Goal: Transaction & Acquisition: Purchase product/service

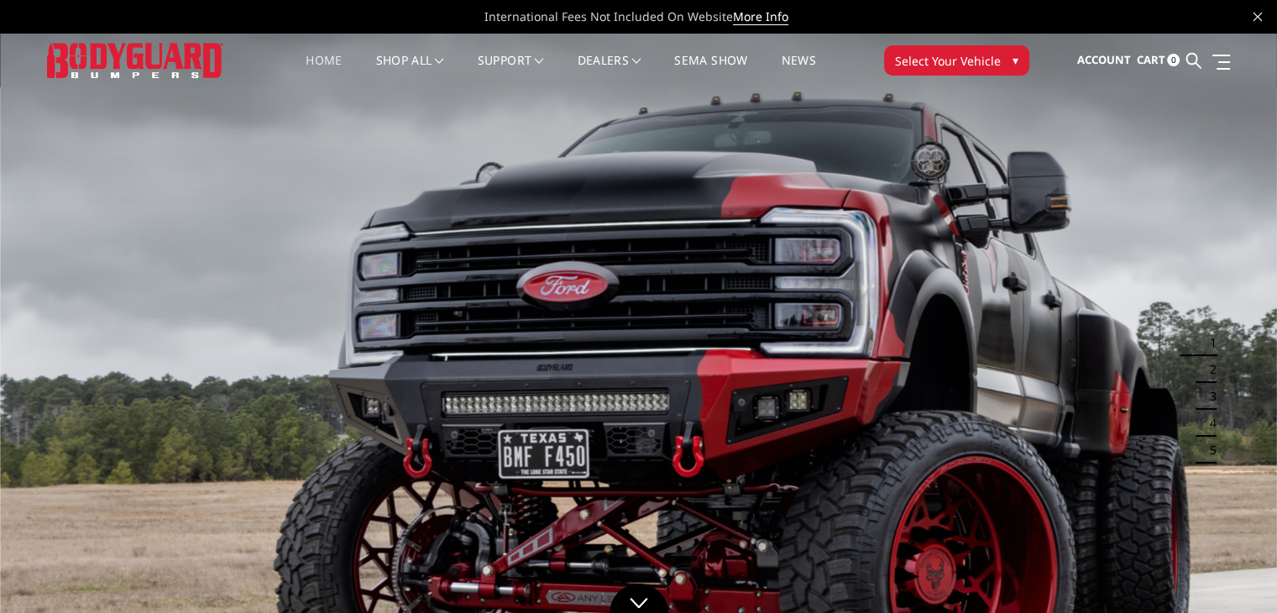
click at [945, 63] on span "Select Your Vehicle" at bounding box center [948, 61] width 106 height 18
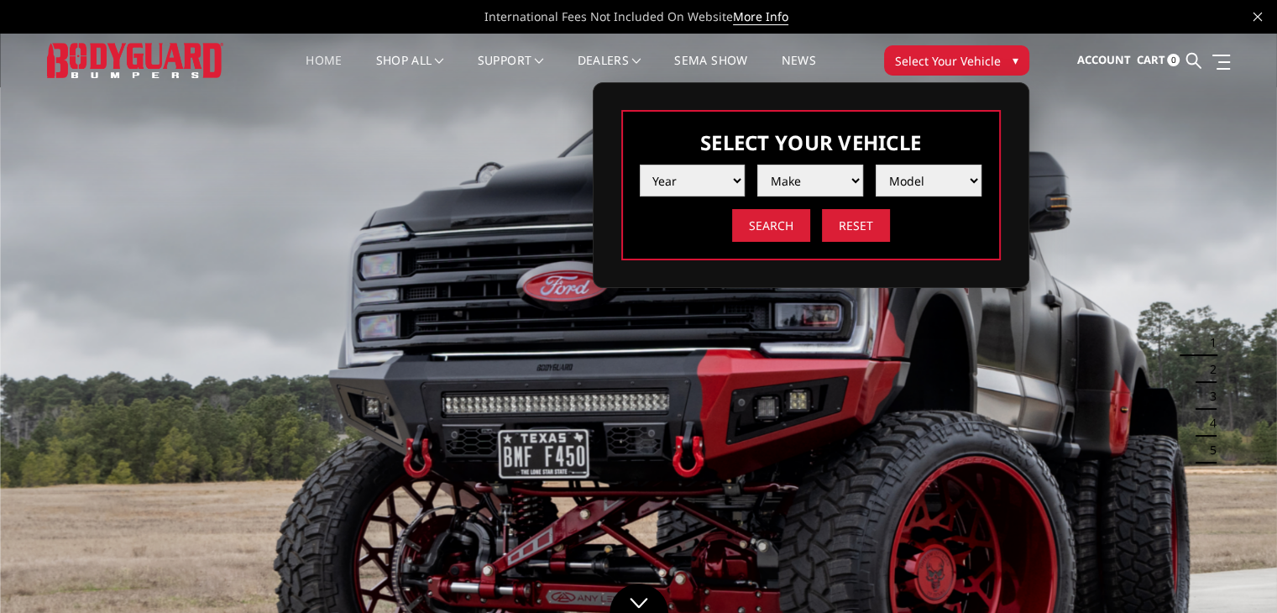
click at [669, 180] on select "Year 2025 2024 2023 2022 2021 2020 2019 2018 2017 2016 2015 2014 2013 2012 2011…" at bounding box center [693, 181] width 106 height 32
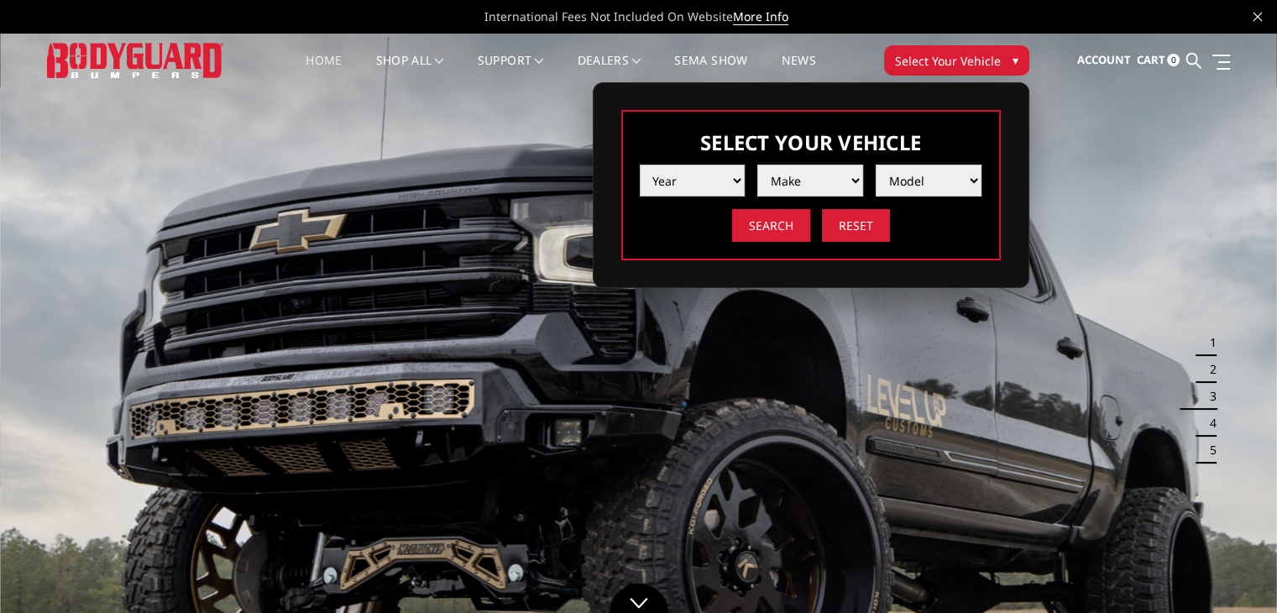
select select "yr_2016"
click at [640, 165] on select "Year 2025 2024 2023 2022 2021 2020 2019 2018 2017 2016 2015 2014 2013 2012 2011…" at bounding box center [693, 181] width 106 height 32
click at [820, 171] on select "Make Chevrolet Ford GMC Nissan Ram Toyota" at bounding box center [811, 181] width 106 height 32
select select "mk_ram"
click at [758, 165] on select "Make Chevrolet Ford GMC Nissan Ram Toyota" at bounding box center [811, 181] width 106 height 32
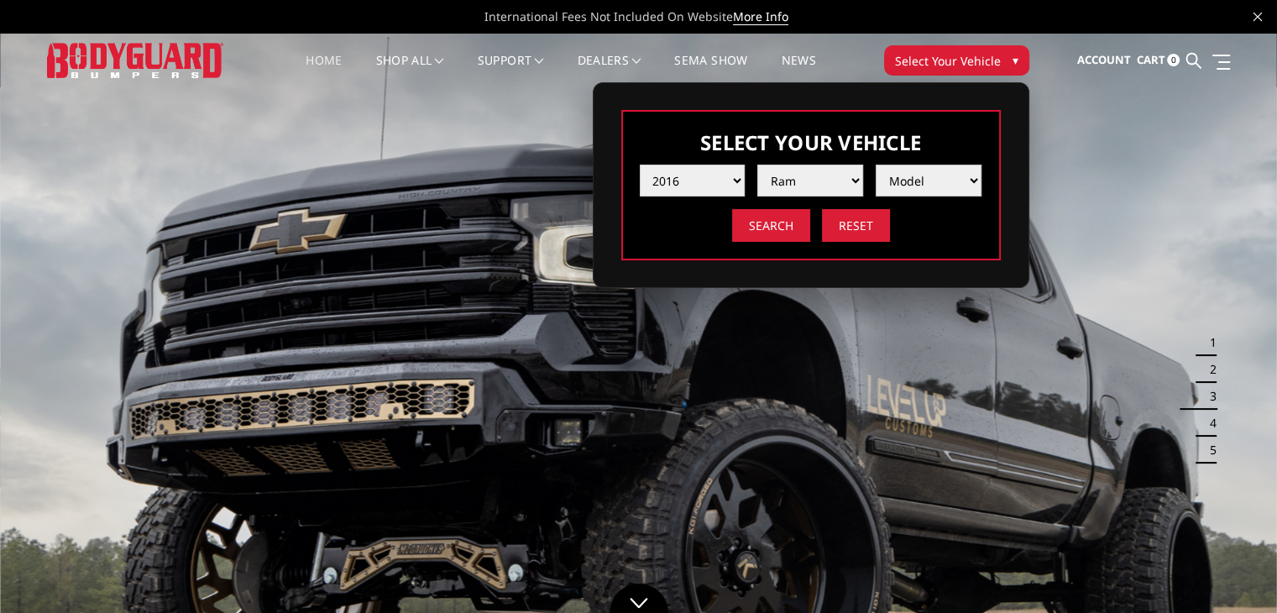
click at [922, 182] on select "Model 1500 5-Lug 1500 Rebel 2500 / 3500 4500 / 5500" at bounding box center [929, 181] width 106 height 32
select select "md_2500-3500"
click at [876, 165] on select "Model 1500 5-Lug 1500 Rebel 2500 / 3500 4500 / 5500" at bounding box center [929, 181] width 106 height 32
click at [802, 233] on input "Search" at bounding box center [771, 225] width 78 height 33
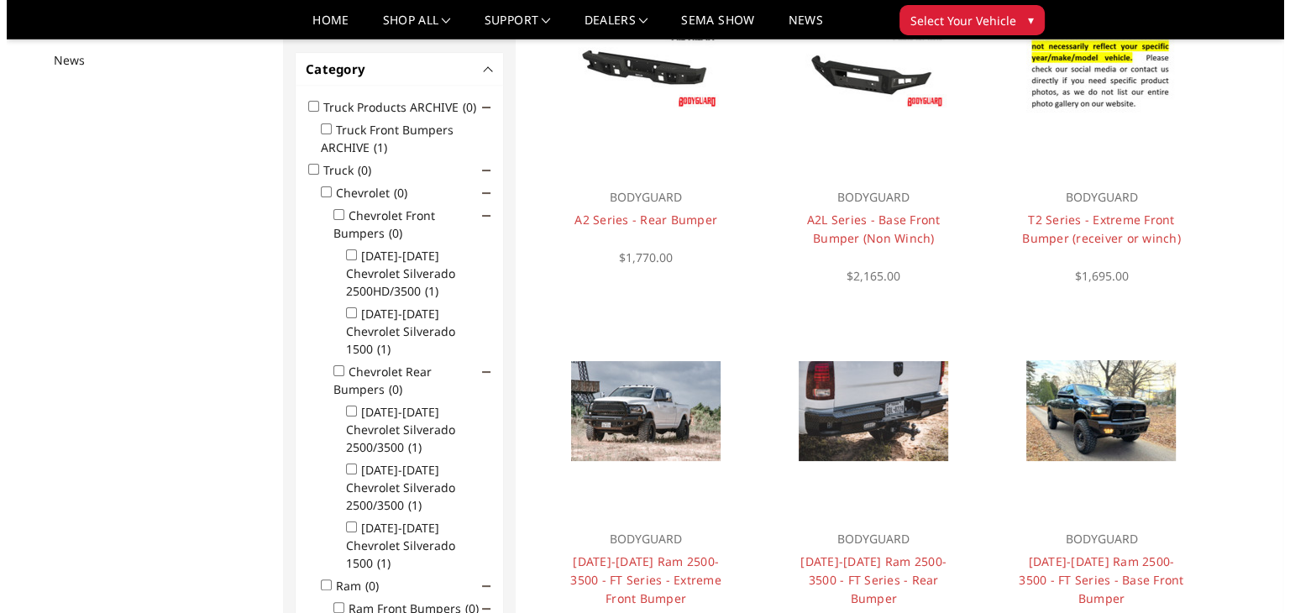
scroll to position [302, 0]
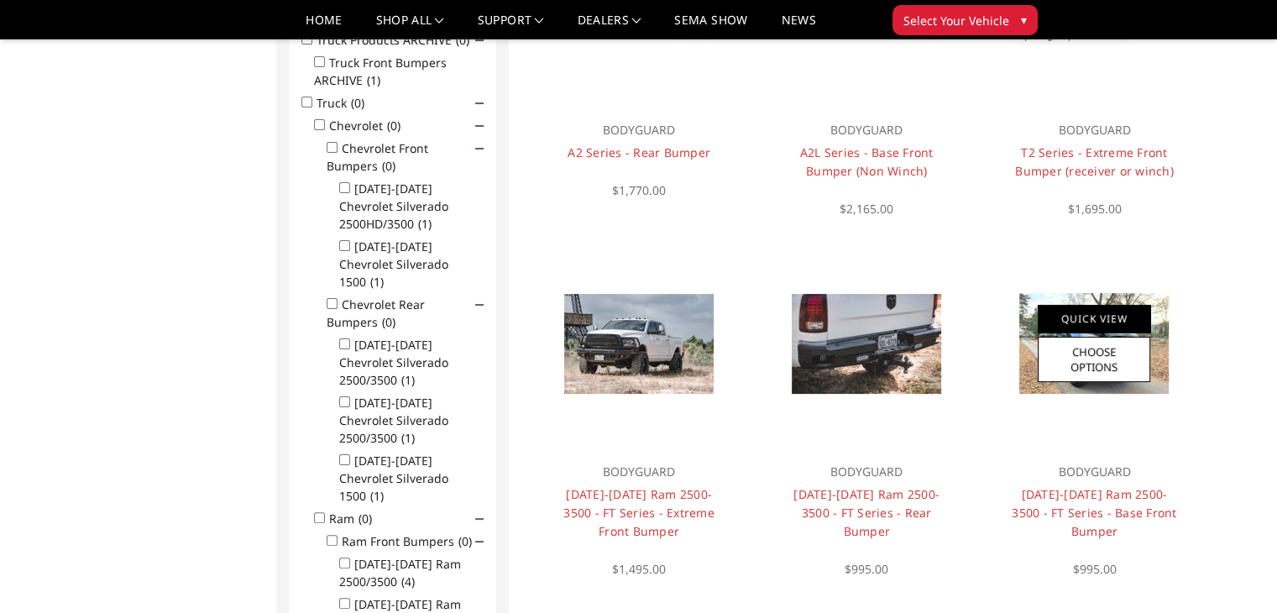
click at [1099, 322] on link "Quick View" at bounding box center [1094, 319] width 113 height 28
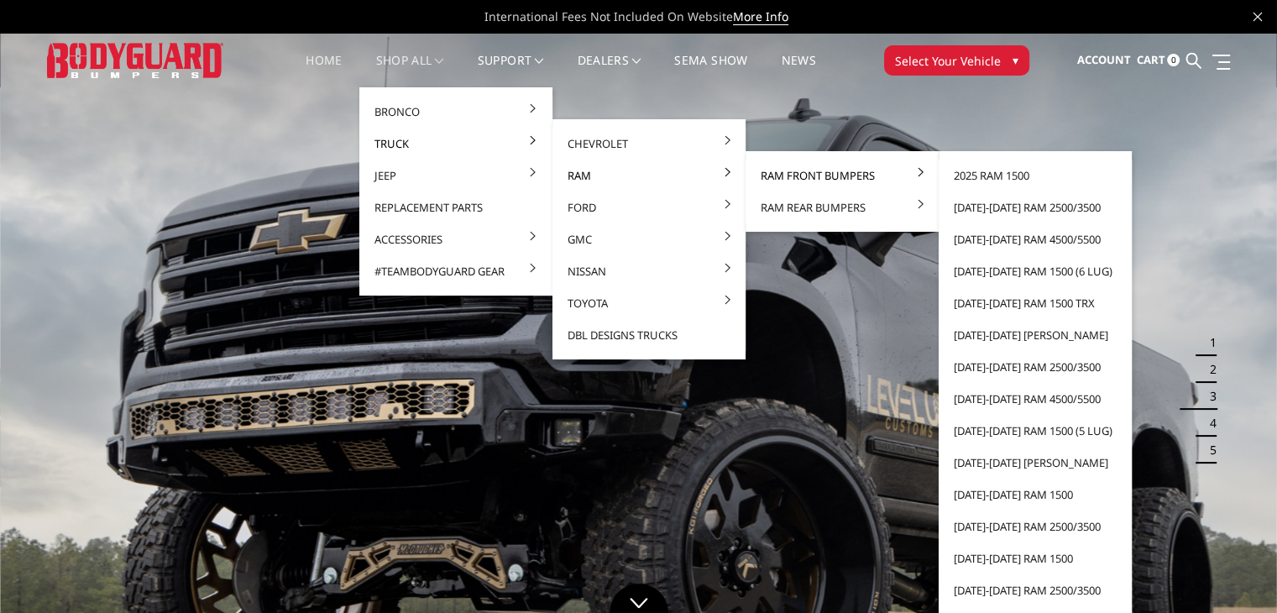
click at [814, 173] on link "Ram Front Bumpers" at bounding box center [842, 176] width 180 height 32
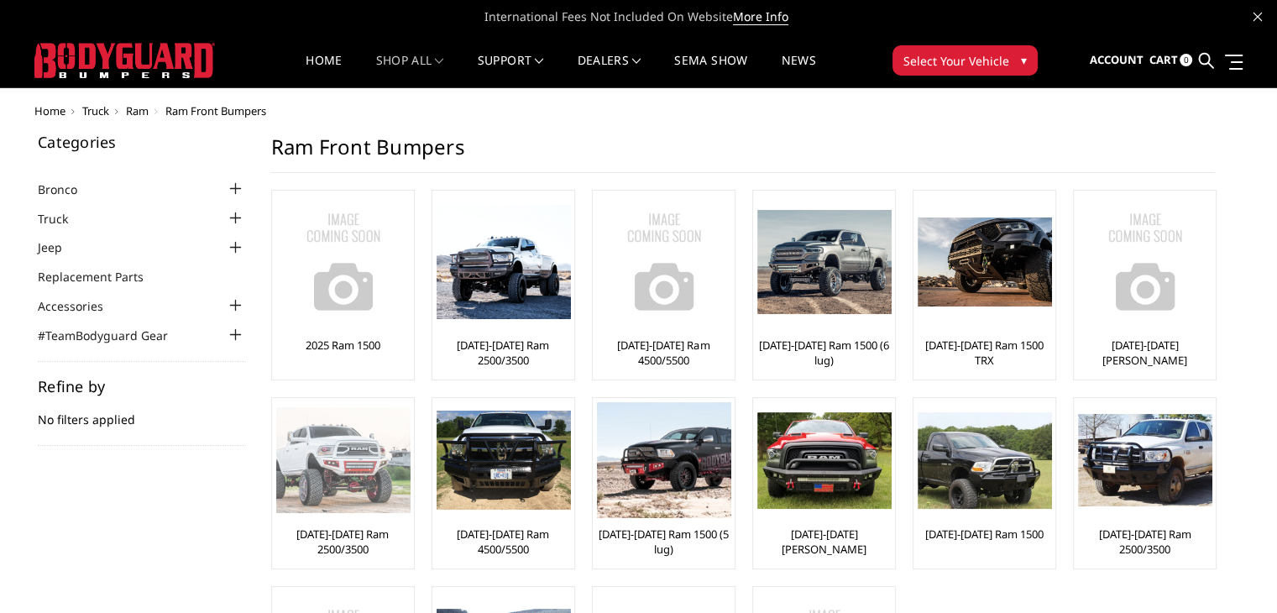
click at [357, 465] on img at bounding box center [343, 460] width 134 height 106
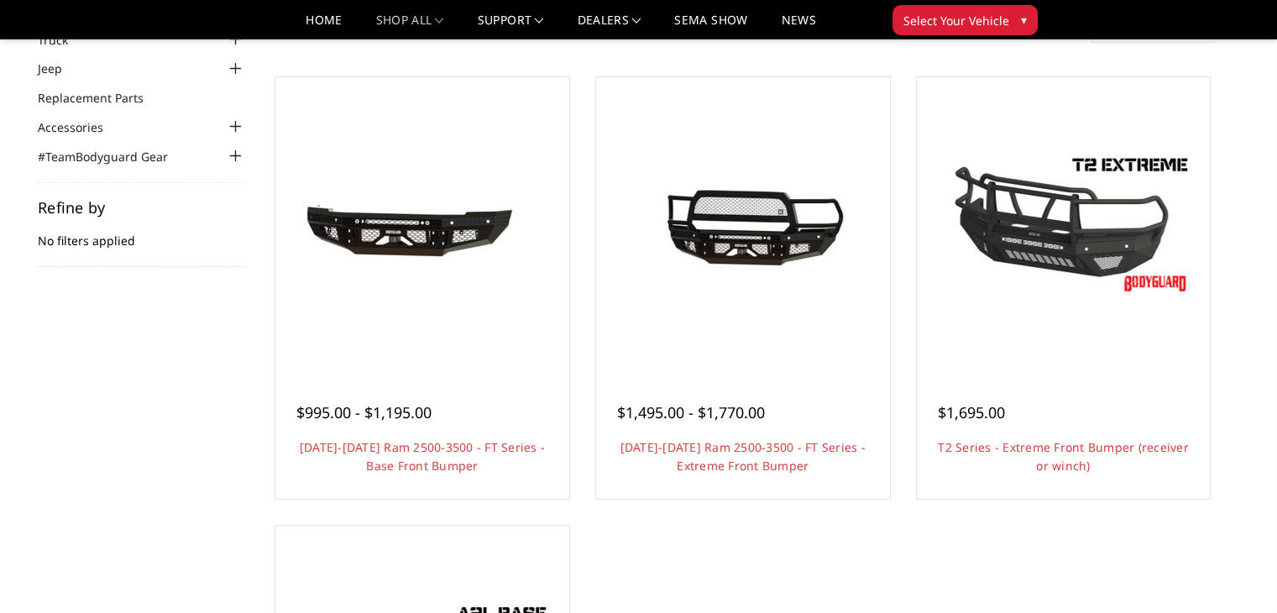
scroll to position [84, 0]
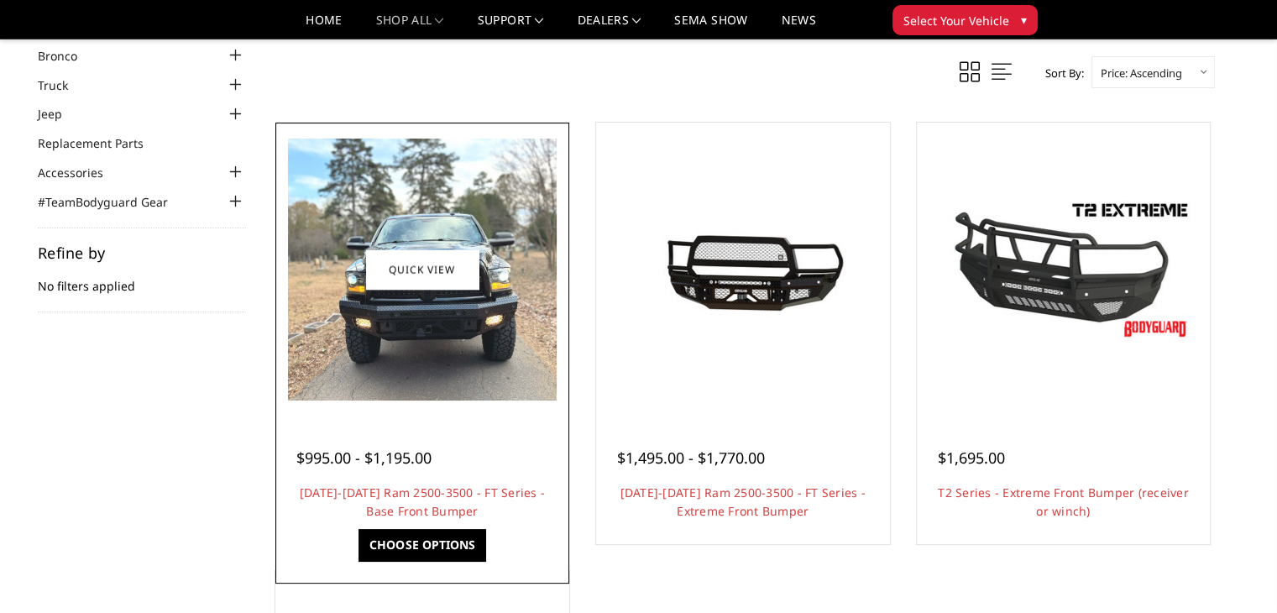
click at [459, 307] on img at bounding box center [422, 270] width 269 height 262
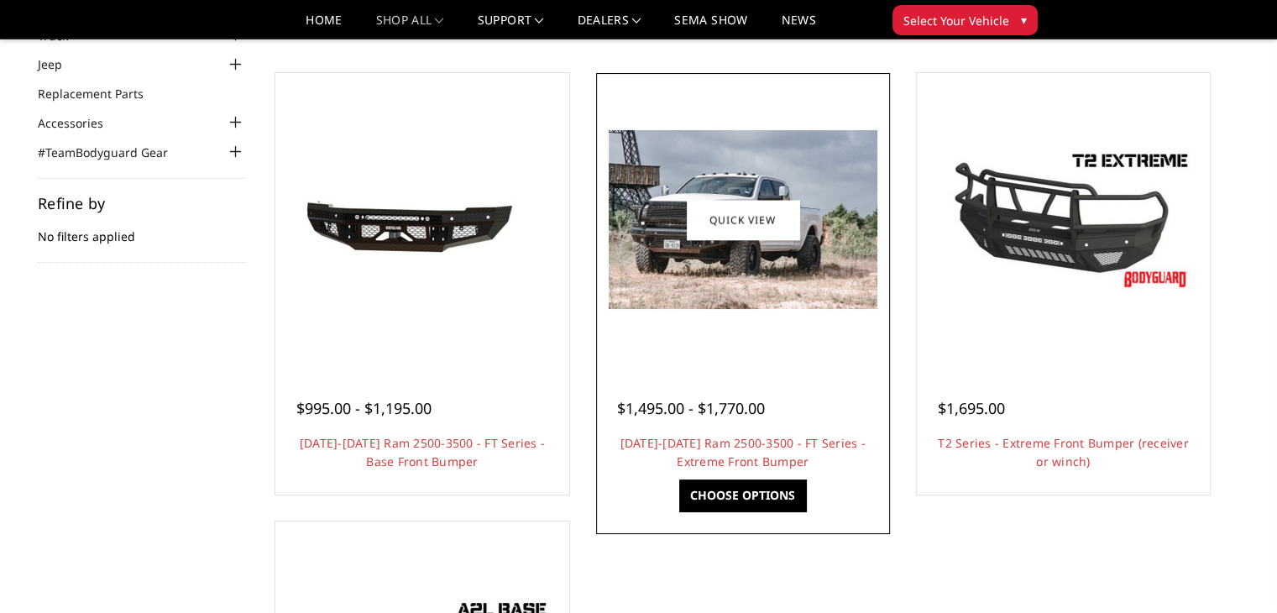
scroll to position [84, 0]
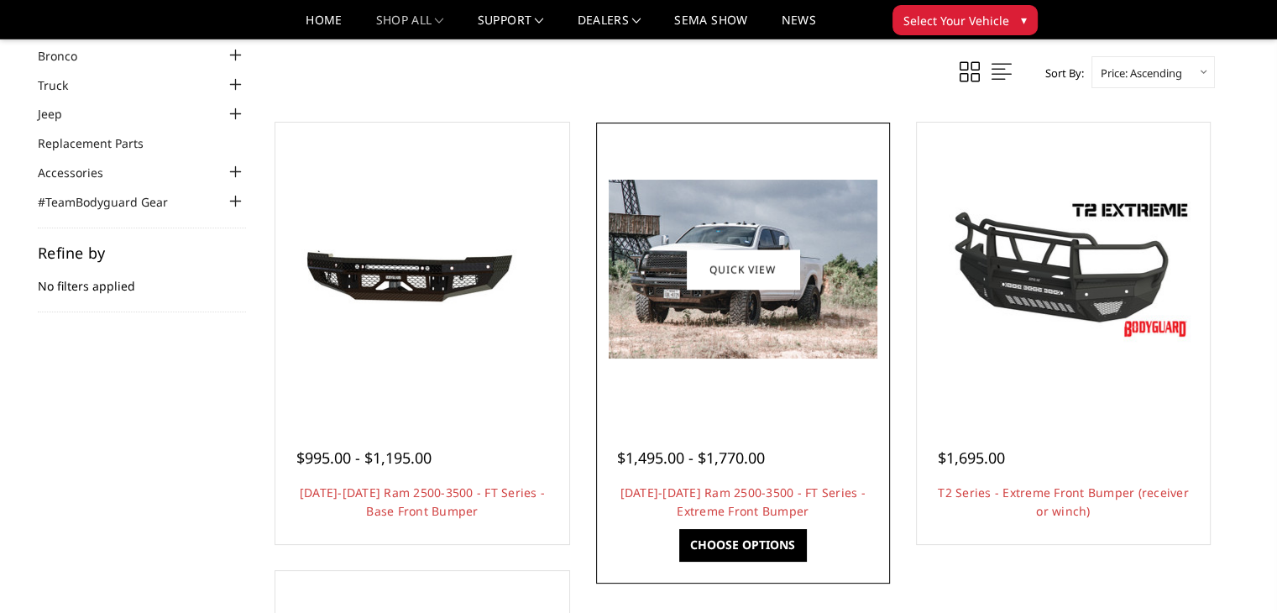
click at [749, 542] on link "Choose Options" at bounding box center [742, 545] width 127 height 32
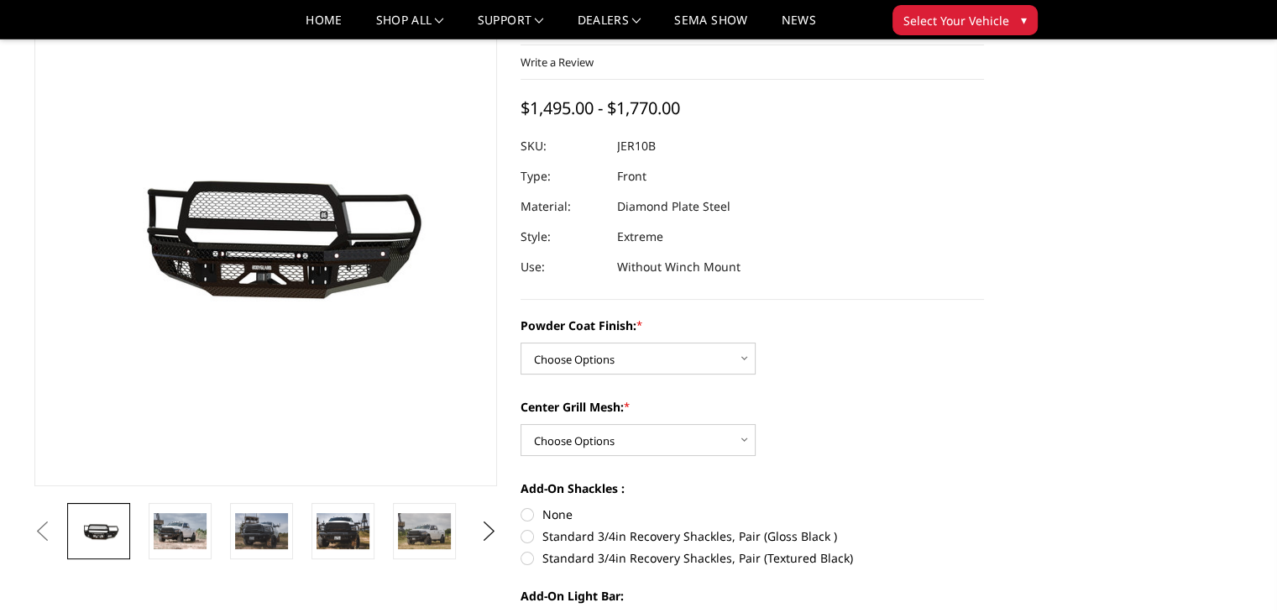
scroll to position [252, 0]
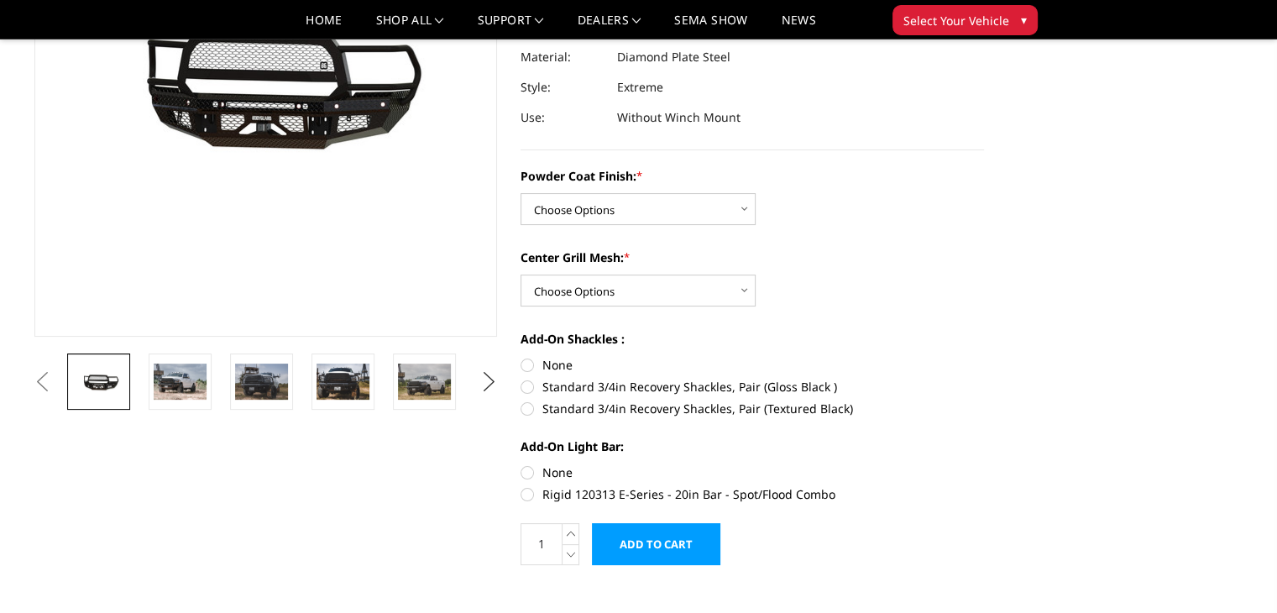
click at [488, 375] on button "Next" at bounding box center [488, 382] width 25 height 25
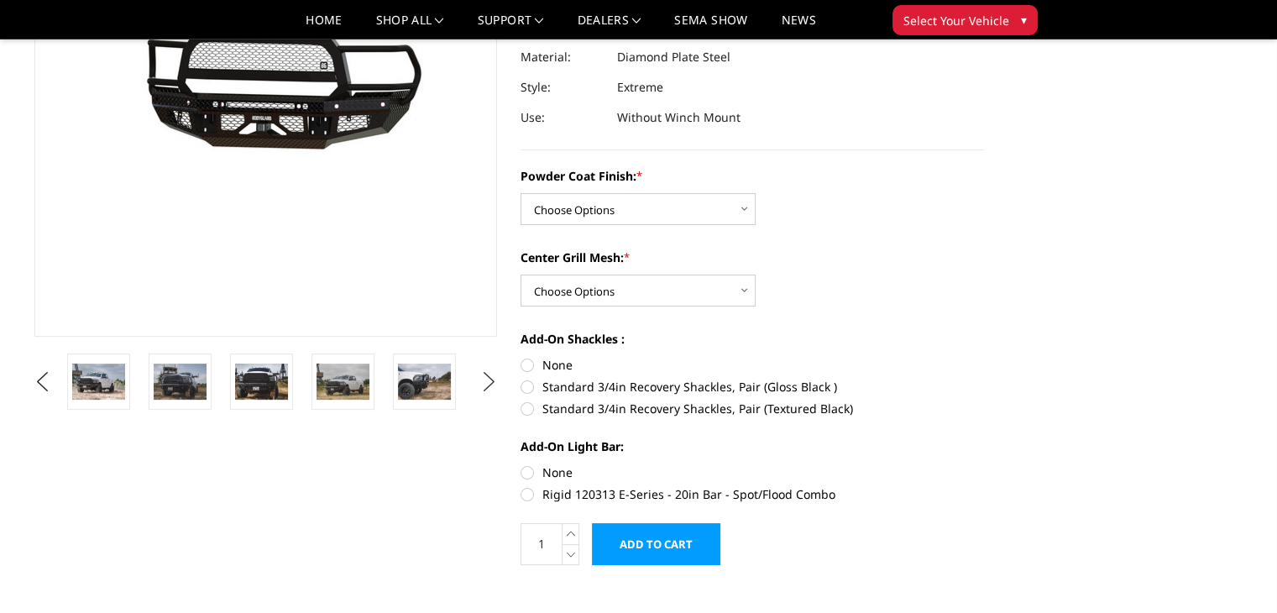
click at [488, 375] on button "Next" at bounding box center [488, 382] width 25 height 25
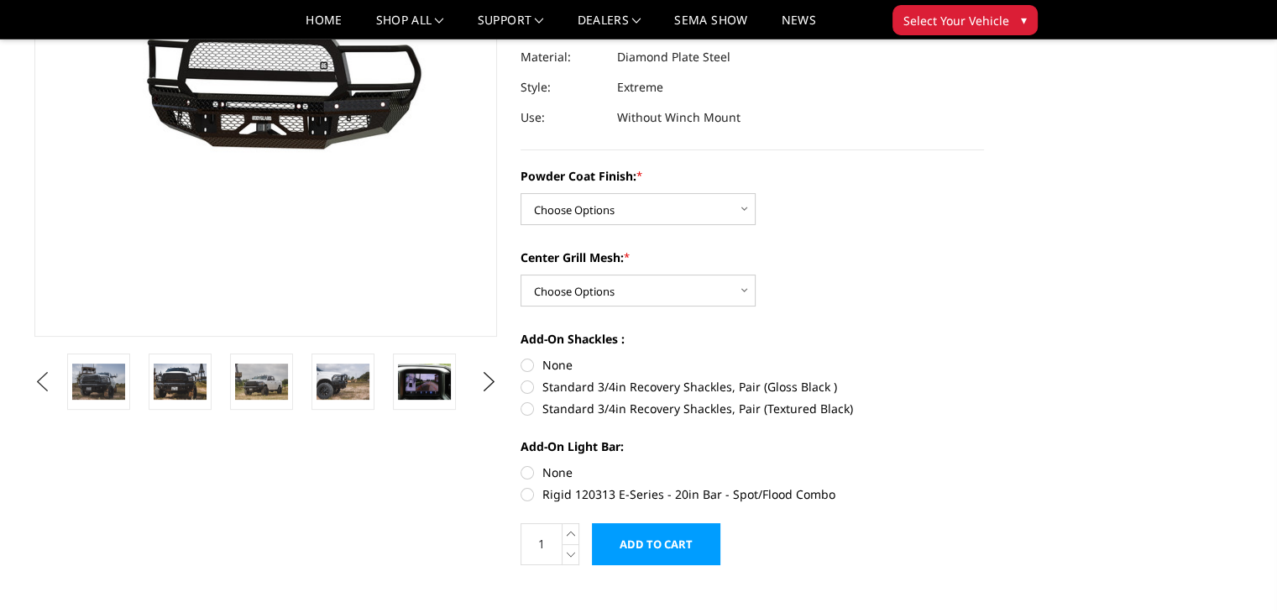
click at [55, 380] on button "Previous" at bounding box center [42, 382] width 25 height 25
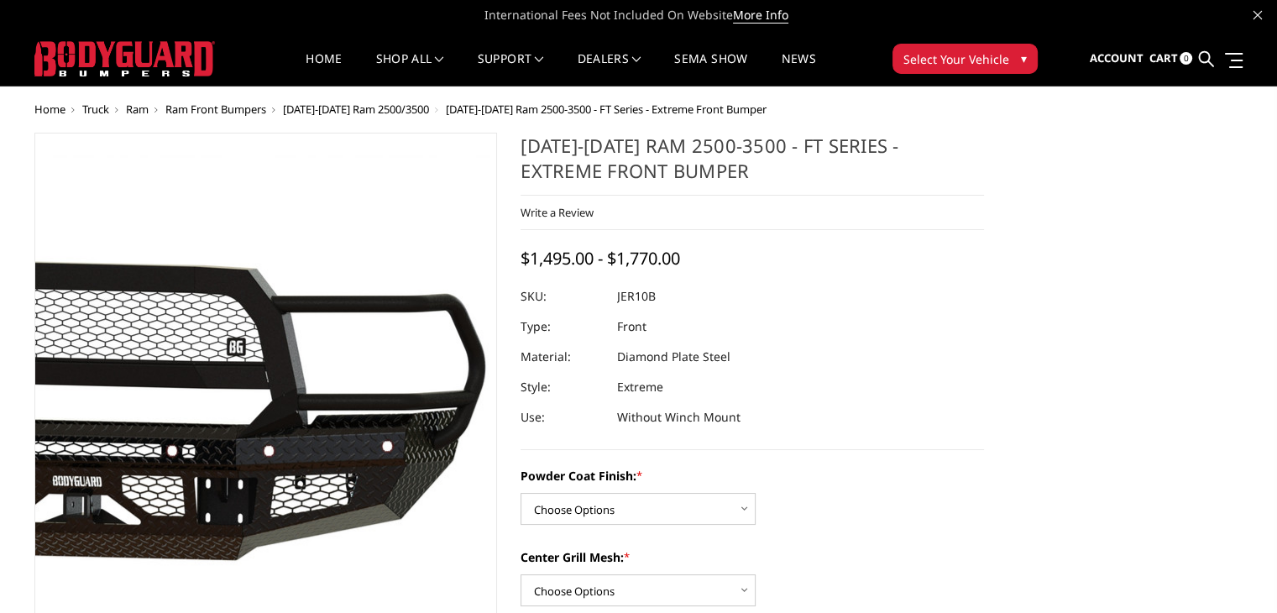
scroll to position [0, 0]
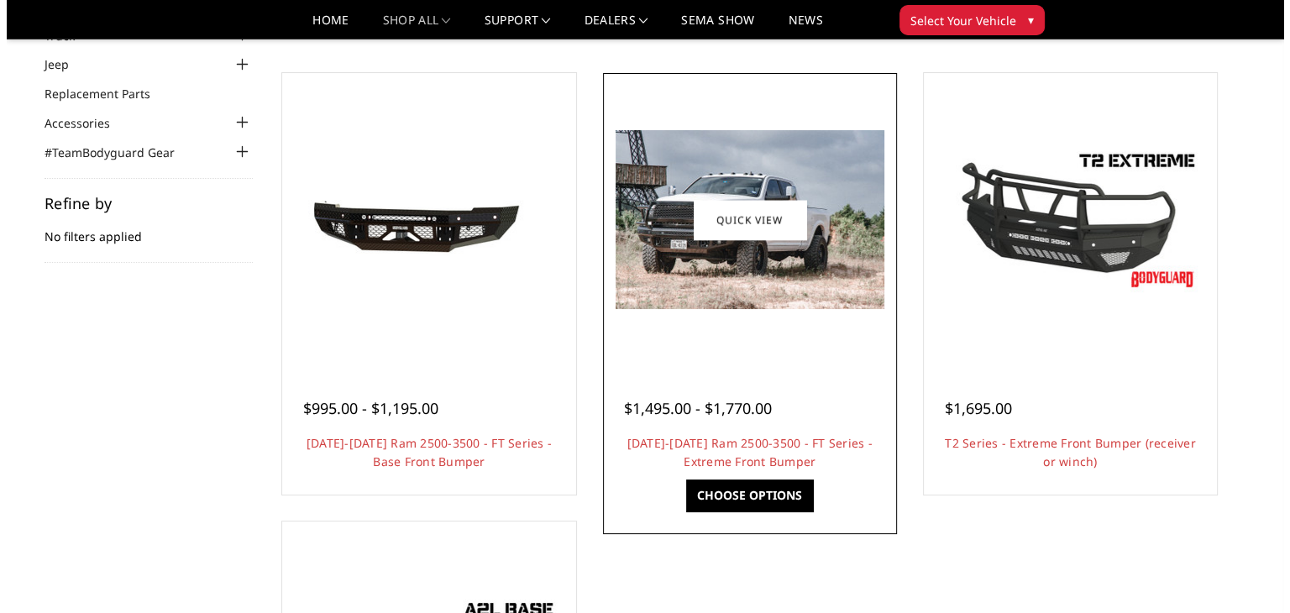
scroll to position [84, 0]
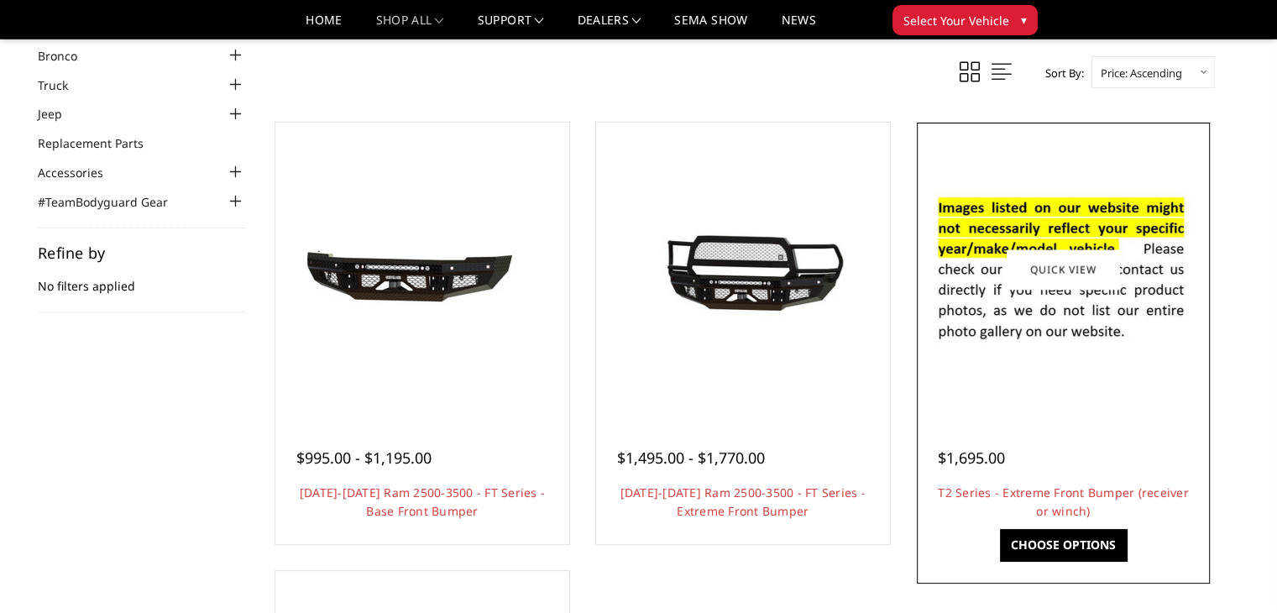
click at [1125, 431] on div at bounding box center [1064, 438] width 252 height 18
click at [1062, 271] on link "Quick view" at bounding box center [1063, 268] width 113 height 39
